Goal: Task Accomplishment & Management: Use online tool/utility

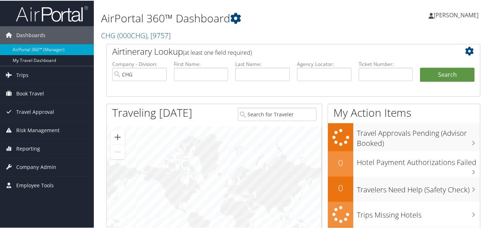
click at [286, 27] on div "AirPortal 360™ Dashboard CHG ( 000CHG ) , [ 9757 ] CHG CompHealth Weatherby CHG…" at bounding box center [229, 22] width 256 height 37
click at [21, 150] on span "Reporting" at bounding box center [28, 148] width 24 height 18
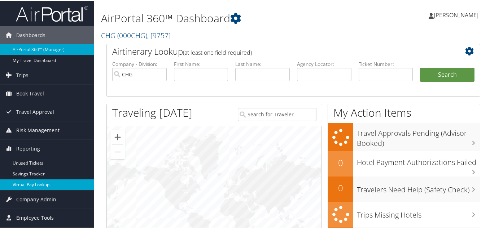
click at [33, 185] on link "Virtual Pay Lookup" at bounding box center [47, 184] width 94 height 11
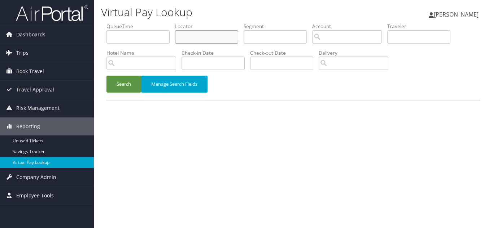
click at [202, 39] on input "text" at bounding box center [206, 36] width 63 height 13
paste input "WSJZTY"
click at [106, 76] on button "Search" at bounding box center [123, 84] width 35 height 17
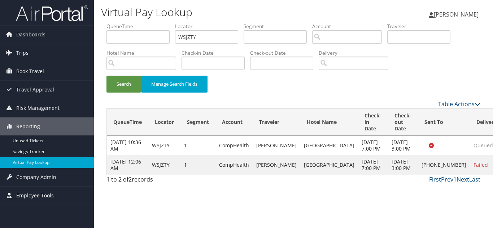
click at [290, 91] on div "Search Manage Search Fields" at bounding box center [293, 88] width 384 height 24
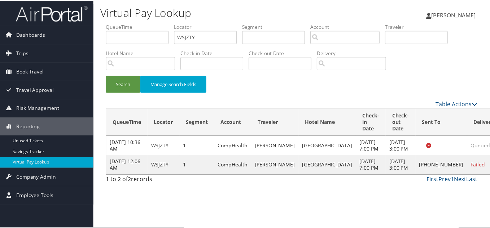
scroll to position [10, 0]
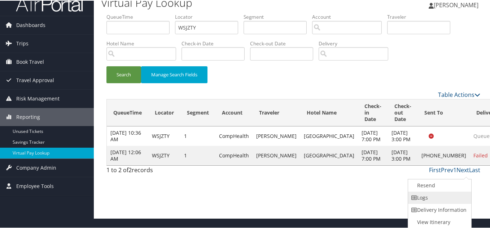
click at [443, 194] on link "Logs" at bounding box center [439, 197] width 62 height 12
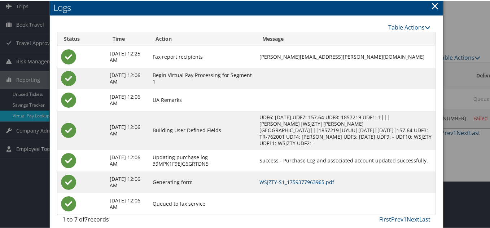
scroll to position [53, 0]
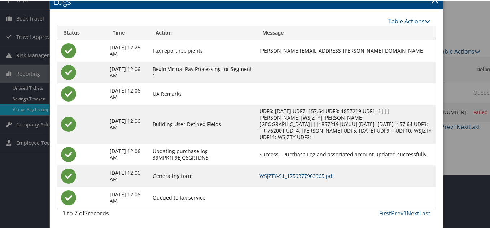
click at [309, 71] on td at bounding box center [346, 72] width 180 height 22
drag, startPoint x: 355, startPoint y: 48, endPoint x: 263, endPoint y: 52, distance: 91.3
click at [263, 52] on td "SERGIO.MARTI@CHGHEALTHCARE.COM" at bounding box center [346, 50] width 180 height 22
click at [328, 61] on td at bounding box center [346, 72] width 180 height 22
drag, startPoint x: 356, startPoint y: 50, endPoint x: 263, endPoint y: 51, distance: 92.7
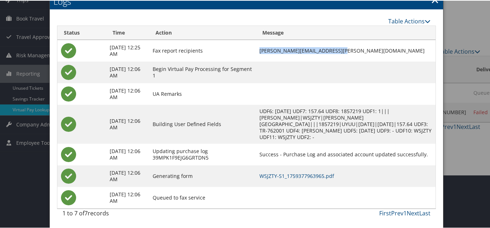
click at [263, 51] on td "SERGIO.MARTI@CHGHEALTHCARE.COM" at bounding box center [346, 50] width 180 height 22
click at [317, 61] on td at bounding box center [346, 72] width 180 height 22
drag, startPoint x: 356, startPoint y: 48, endPoint x: 256, endPoint y: 53, distance: 100.0
click at [256, 53] on tr "Oct 2, 2025 12:25 AM Fax report recipients SERGIO.MARTI@CHGHEALTHCARE.COM" at bounding box center [246, 50] width 378 height 22
click at [311, 62] on td at bounding box center [346, 72] width 180 height 22
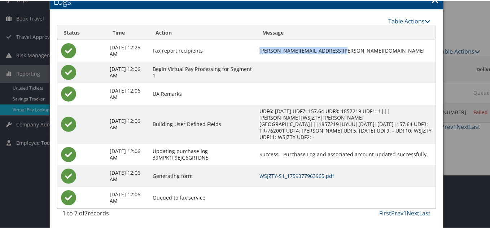
drag, startPoint x: 356, startPoint y: 49, endPoint x: 263, endPoint y: 50, distance: 93.4
click at [263, 50] on td "SERGIO.MARTI@CHGHEALTHCARE.COM" at bounding box center [346, 50] width 180 height 22
click at [363, 59] on td "SERGIO.MARTI@CHGHEALTHCARE.COM" at bounding box center [346, 50] width 180 height 22
drag, startPoint x: 357, startPoint y: 48, endPoint x: 262, endPoint y: 50, distance: 95.6
click at [262, 50] on td "SERGIO.MARTI@CHGHEALTHCARE.COM" at bounding box center [346, 50] width 180 height 22
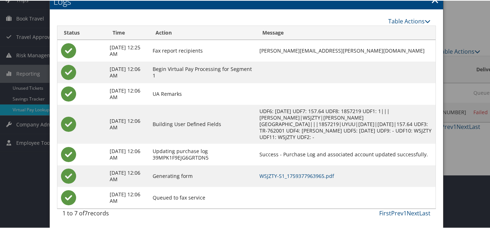
click at [307, 64] on td at bounding box center [346, 72] width 180 height 22
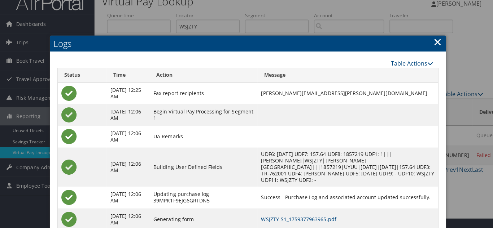
scroll to position [0, 0]
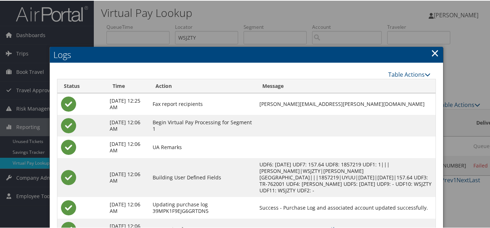
click at [431, 54] on link "×" at bounding box center [435, 52] width 8 height 14
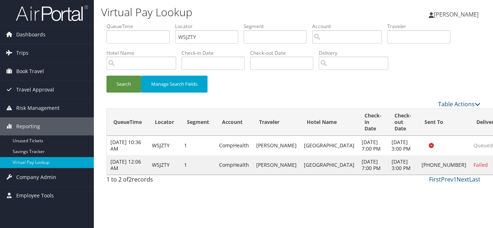
click at [456, 79] on div "Search Manage Search Fields" at bounding box center [293, 88] width 384 height 24
drag, startPoint x: 146, startPoint y: 36, endPoint x: 64, endPoint y: 36, distance: 82.2
click at [64, 36] on div "Dashboards AirPortal 360™ (Manager) My Travel Dashboard Trips Airtinerary® Look…" at bounding box center [246, 114] width 493 height 228
paste input "SORWZW"
click at [106, 76] on button "Search" at bounding box center [123, 84] width 35 height 17
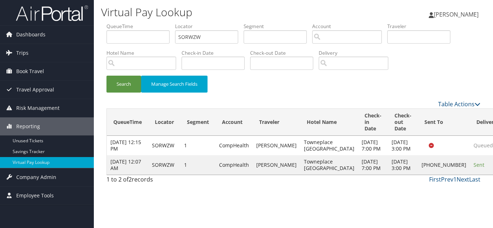
click at [304, 88] on div "Search Manage Search Fields" at bounding box center [293, 88] width 384 height 24
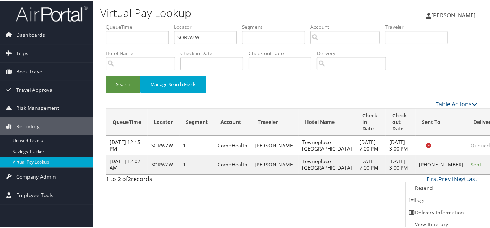
scroll to position [4, 0]
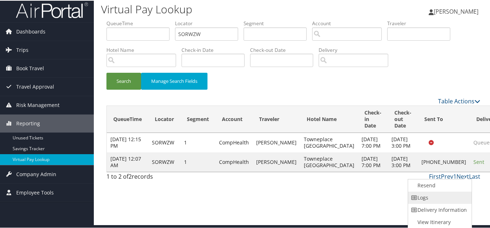
click at [442, 196] on link "Logs" at bounding box center [439, 197] width 62 height 12
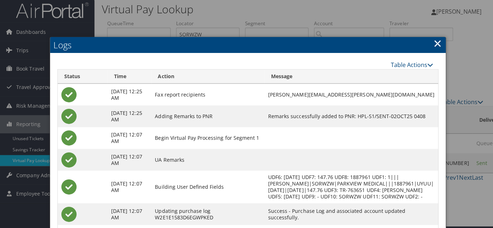
scroll to position [0, 0]
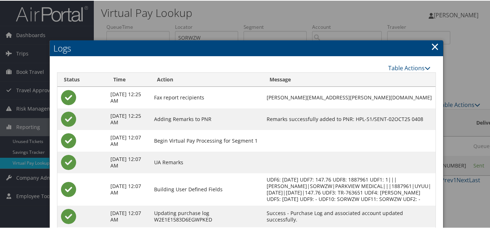
click at [434, 45] on link "×" at bounding box center [435, 46] width 8 height 14
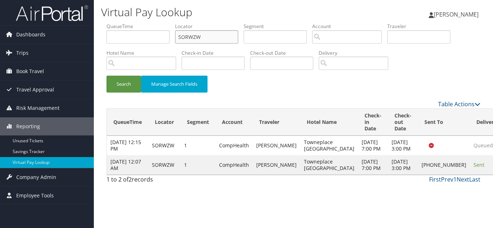
drag, startPoint x: 203, startPoint y: 36, endPoint x: 101, endPoint y: 42, distance: 101.8
click at [106, 42] on form "QueueTime Locator SORWZW Segment Account Traveler Hotel Name Check-in Date Chec…" at bounding box center [293, 61] width 374 height 77
paste input "NTIMNN"
click at [106, 76] on button "Search" at bounding box center [123, 84] width 35 height 17
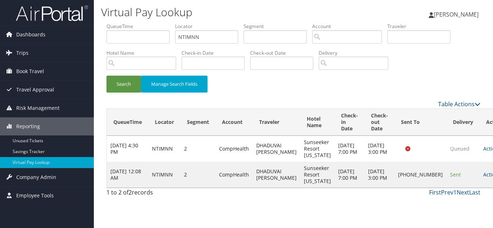
click at [483, 175] on link "Actions" at bounding box center [494, 174] width 23 height 7
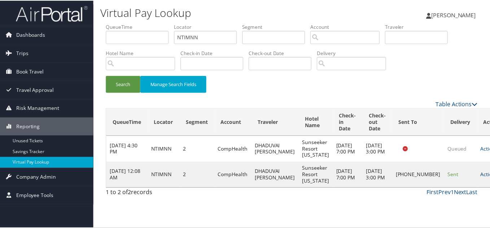
scroll to position [4, 0]
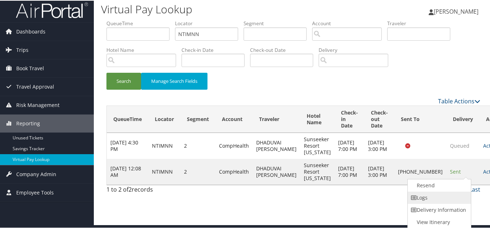
click at [436, 196] on link "Logs" at bounding box center [439, 197] width 62 height 12
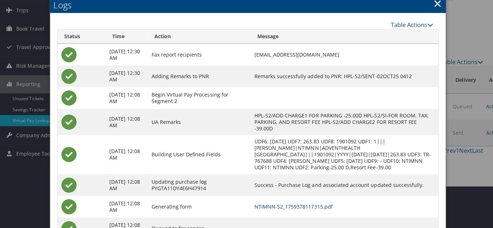
scroll to position [0, 0]
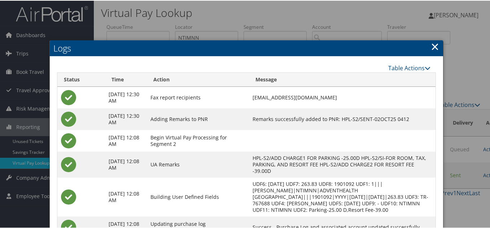
click at [432, 45] on link "×" at bounding box center [435, 46] width 8 height 14
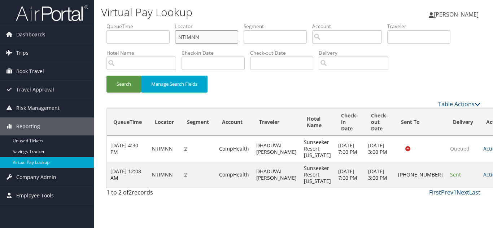
drag, startPoint x: 203, startPoint y: 43, endPoint x: 118, endPoint y: 41, distance: 84.4
click at [118, 23] on ul "QueueTime Locator NTIMNN Segment Account Traveler Hotel Name Check-in Date Chec…" at bounding box center [293, 23] width 374 height 0
paste input "UATNAC"
click at [106, 76] on button "Search" at bounding box center [123, 84] width 35 height 17
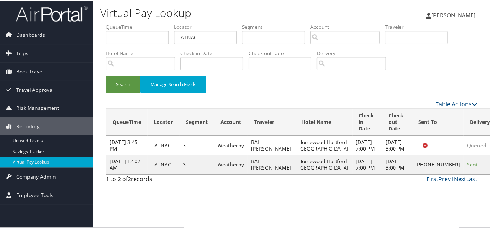
scroll to position [4, 0]
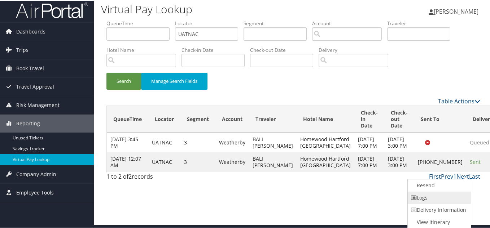
click at [431, 200] on link "Logs" at bounding box center [439, 197] width 62 height 12
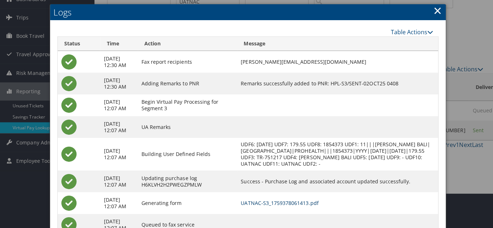
scroll to position [0, 0]
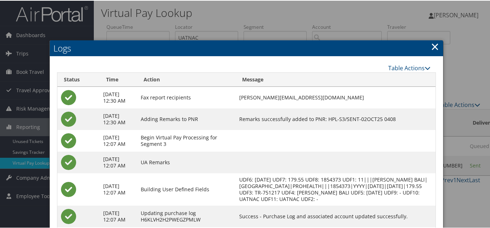
click at [431, 45] on link "×" at bounding box center [435, 46] width 8 height 14
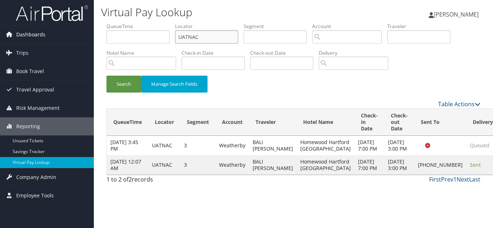
drag, startPoint x: 216, startPoint y: 39, endPoint x: 81, endPoint y: 40, distance: 134.9
click at [82, 40] on div "Dashboards AirPortal 360™ (Manager) My Travel Dashboard Trips Airtinerary® Look…" at bounding box center [246, 114] width 493 height 228
paste input "EZMKRK"
click at [106, 76] on button "Search" at bounding box center [123, 84] width 35 height 17
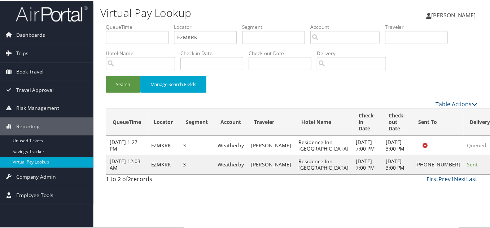
scroll to position [10, 0]
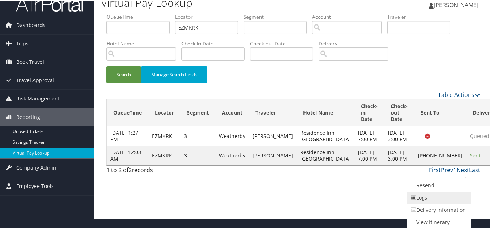
click at [437, 195] on link "Logs" at bounding box center [438, 197] width 62 height 12
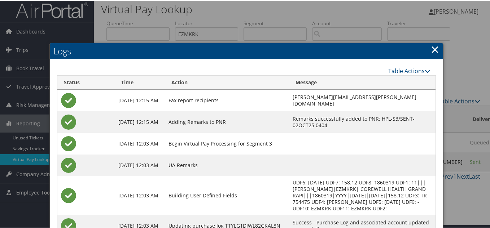
scroll to position [3, 0]
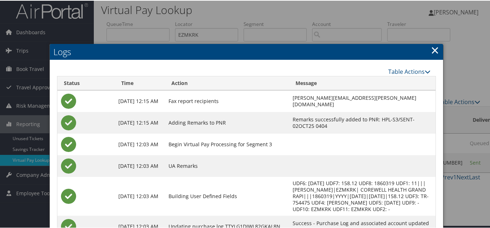
drag, startPoint x: 435, startPoint y: 49, endPoint x: 416, endPoint y: 58, distance: 21.0
click at [435, 49] on link "×" at bounding box center [435, 49] width 8 height 14
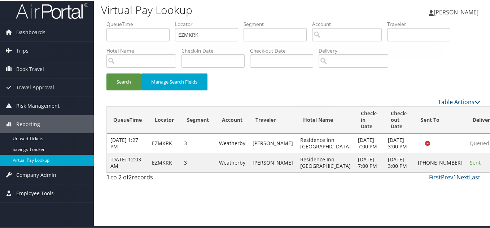
scroll to position [0, 0]
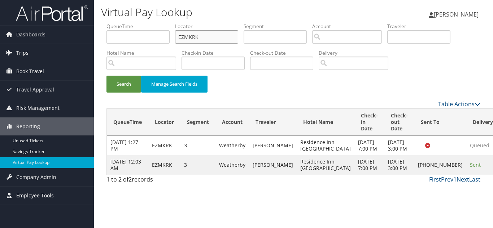
drag, startPoint x: 99, startPoint y: 23, endPoint x: 58, endPoint y: 23, distance: 41.5
click at [58, 23] on div "Dashboards AirPortal 360™ (Manager) My Travel Dashboard Trips Airtinerary® Look…" at bounding box center [246, 114] width 493 height 228
paste input "OFDKXT"
click at [106, 76] on button "Search" at bounding box center [123, 84] width 35 height 17
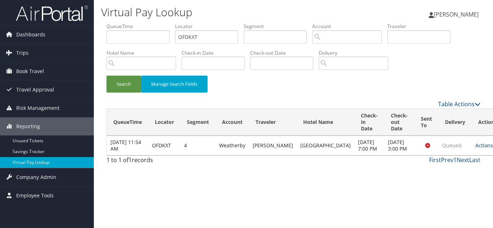
click at [475, 148] on link "Actions" at bounding box center [486, 145] width 23 height 7
click at [445, 170] on link "Logs" at bounding box center [448, 172] width 45 height 12
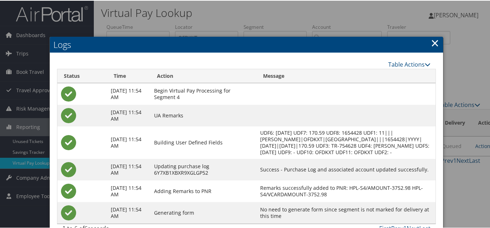
click at [432, 41] on link "×" at bounding box center [435, 42] width 8 height 14
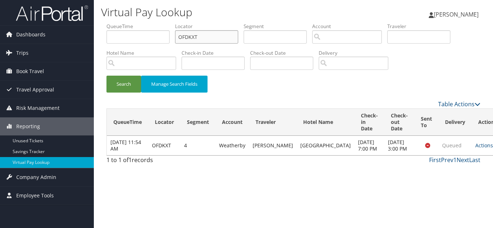
click at [215, 40] on input "OFDKXT" at bounding box center [206, 36] width 63 height 13
click at [106, 76] on button "Search" at bounding box center [123, 84] width 35 height 17
drag, startPoint x: 214, startPoint y: 39, endPoint x: 52, endPoint y: 40, distance: 161.9
click at [55, 39] on div "Dashboards AirPortal 360™ (Manager) My Travel Dashboard Trips Airtinerary® Look…" at bounding box center [246, 114] width 493 height 228
paste input "EQNZTZ"
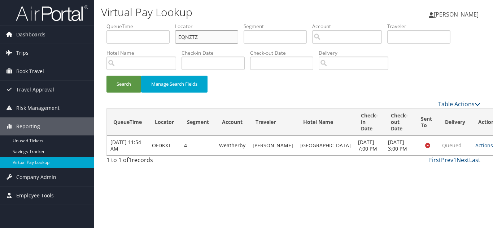
type input "EQNZTZ"
click at [106, 76] on button "Search" at bounding box center [123, 84] width 35 height 17
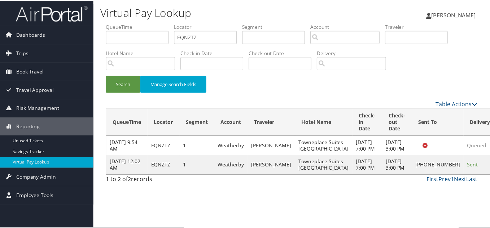
scroll to position [4, 0]
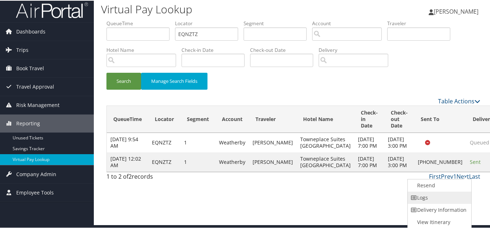
click at [432, 199] on link "Logs" at bounding box center [439, 197] width 62 height 12
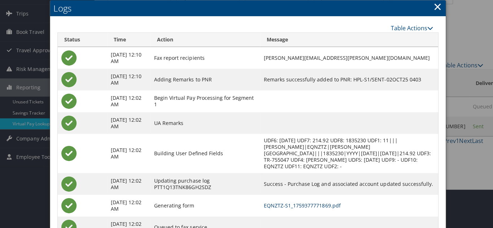
scroll to position [0, 0]
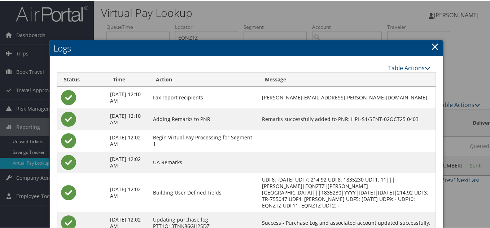
click at [434, 47] on link "×" at bounding box center [435, 46] width 8 height 14
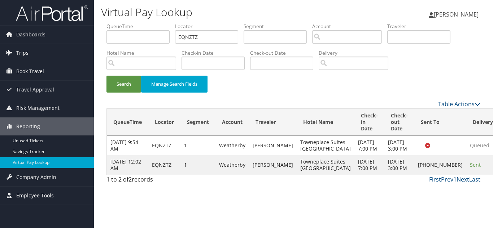
click at [311, 94] on div "Search Manage Search Fields" at bounding box center [293, 88] width 384 height 24
click at [369, 86] on div "Search Manage Search Fields" at bounding box center [293, 88] width 384 height 24
click at [404, 76] on div "Search Manage Search Fields" at bounding box center [293, 88] width 384 height 24
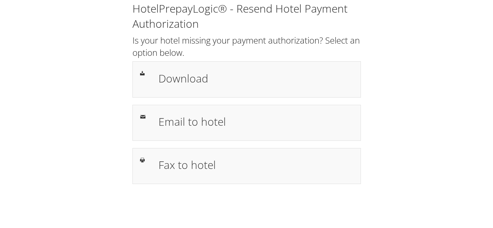
click at [380, 127] on div "HotelPrepayLogic® - Resend Hotel Payment Authorization Is your hotel missing yo…" at bounding box center [246, 96] width 478 height 192
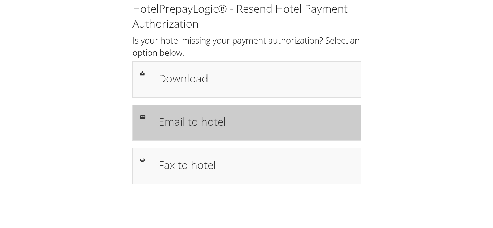
click at [247, 128] on h1 "Email to hotel" at bounding box center [255, 122] width 194 height 16
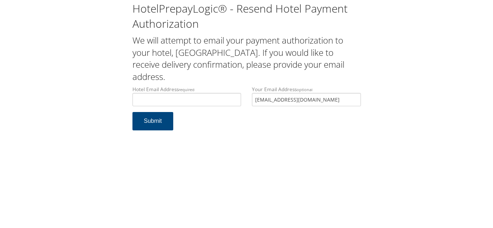
click at [217, 104] on div "Hotel Email Address required Hotel email address is required Your Email Address…" at bounding box center [246, 99] width 239 height 26
click at [179, 96] on input "Hotel Email Address required" at bounding box center [186, 99] width 109 height 13
click at [351, 125] on form "Hotel Email Address required [EMAIL_ADDRESS][DOMAIN_NAME] Hotel email address i…" at bounding box center [246, 112] width 228 height 52
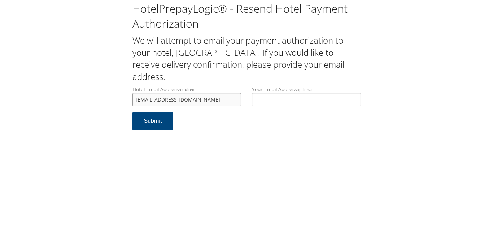
click at [138, 99] on input "[EMAIL_ADDRESS][DOMAIN_NAME]" at bounding box center [186, 99] width 109 height 13
type input "[EMAIL_ADDRESS][DOMAIN_NAME]"
click at [221, 146] on div "HotelPrepayLogic® - Resend Hotel Payment Authorization We will attempt to email…" at bounding box center [246, 114] width 493 height 228
click at [155, 120] on button "Submit" at bounding box center [152, 121] width 41 height 18
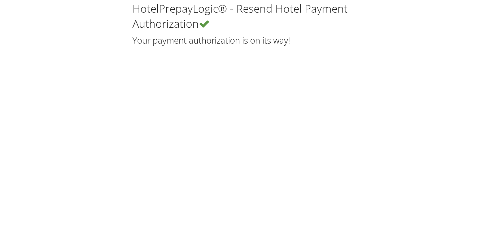
click at [133, 78] on div "HotelPrepayLogic® - Resend Hotel Payment Authorization Your payment authorizati…" at bounding box center [246, 114] width 493 height 228
